Goal: Task Accomplishment & Management: Manage account settings

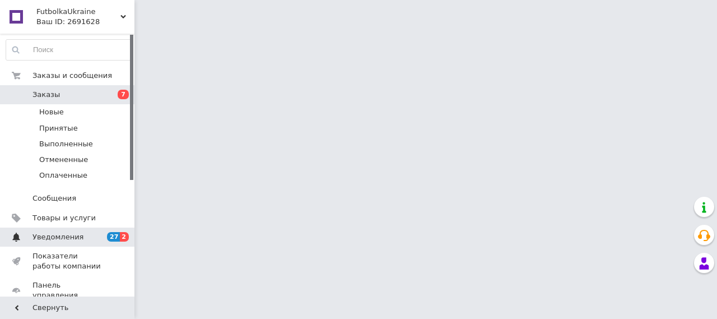
click at [44, 236] on span "Уведомления" at bounding box center [58, 237] width 51 height 10
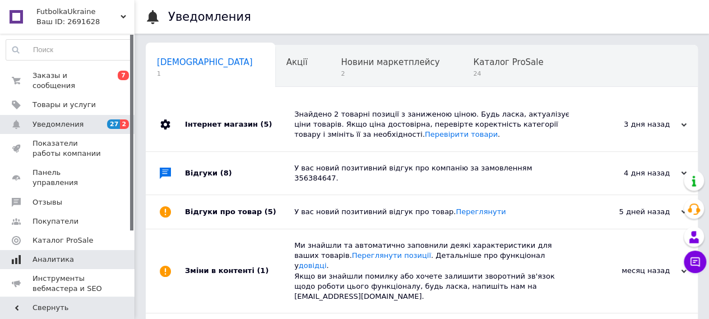
scroll to position [0, 3]
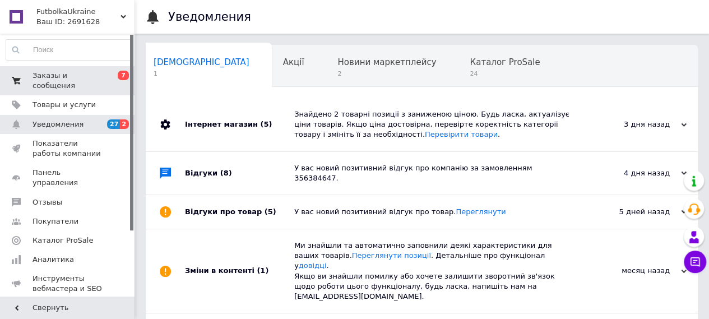
click at [40, 79] on span "Заказы и сообщения" at bounding box center [68, 81] width 71 height 20
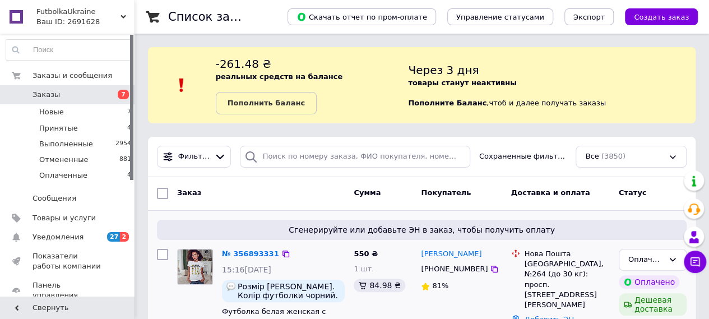
scroll to position [75, 0]
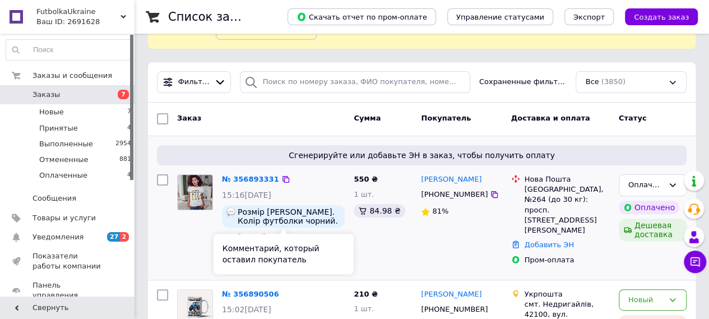
click at [305, 221] on span "Розмір [PERSON_NAME]. Колір футболки чорний. Імена після підтвердження замовлен…" at bounding box center [289, 216] width 103 height 18
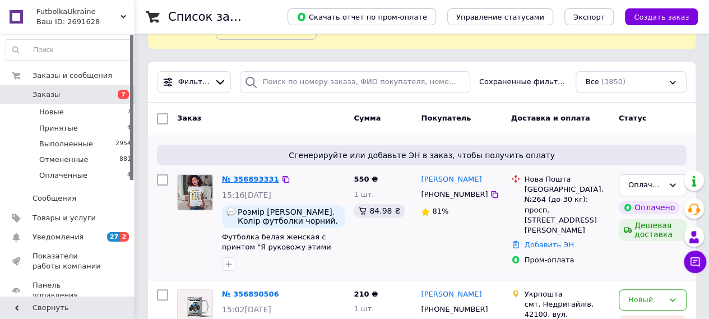
click at [254, 175] on link "№ 356893331" at bounding box center [250, 179] width 57 height 8
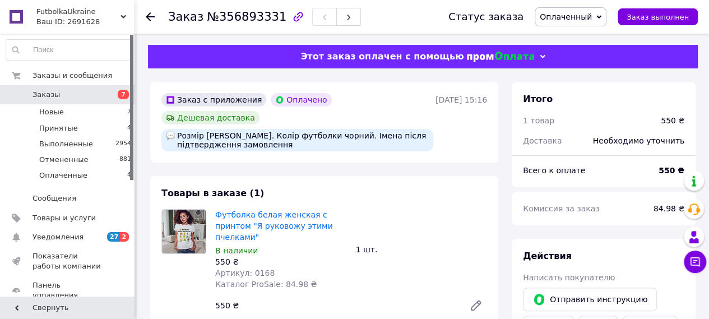
click at [148, 16] on use at bounding box center [150, 16] width 9 height 9
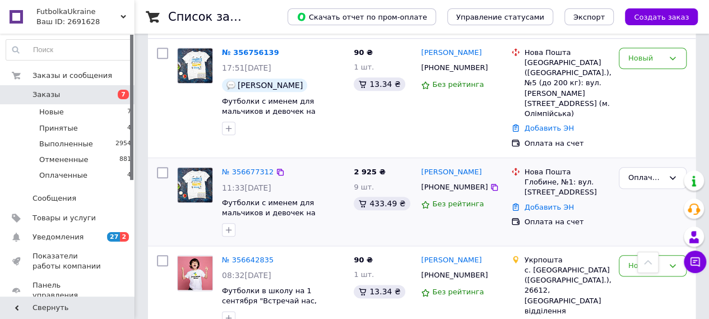
scroll to position [597, 0]
